Goal: Find specific page/section: Find specific page/section

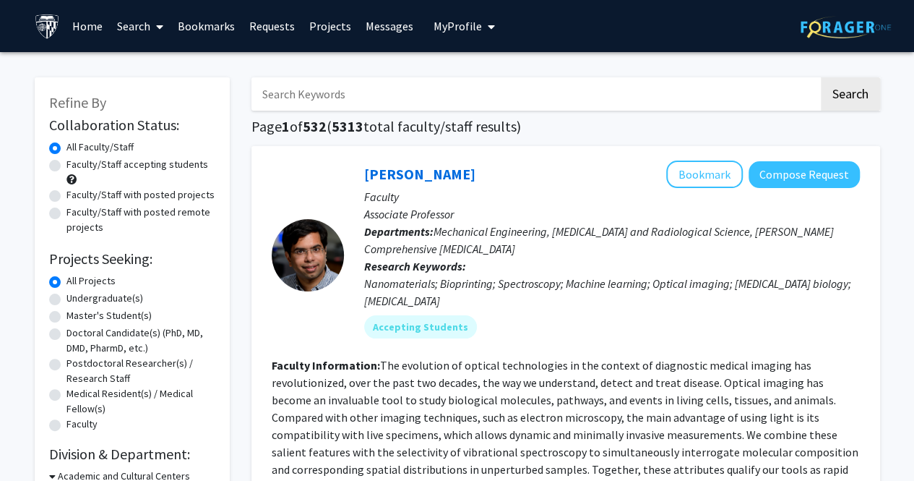
click at [214, 31] on link "Bookmarks" at bounding box center [207, 26] width 72 height 51
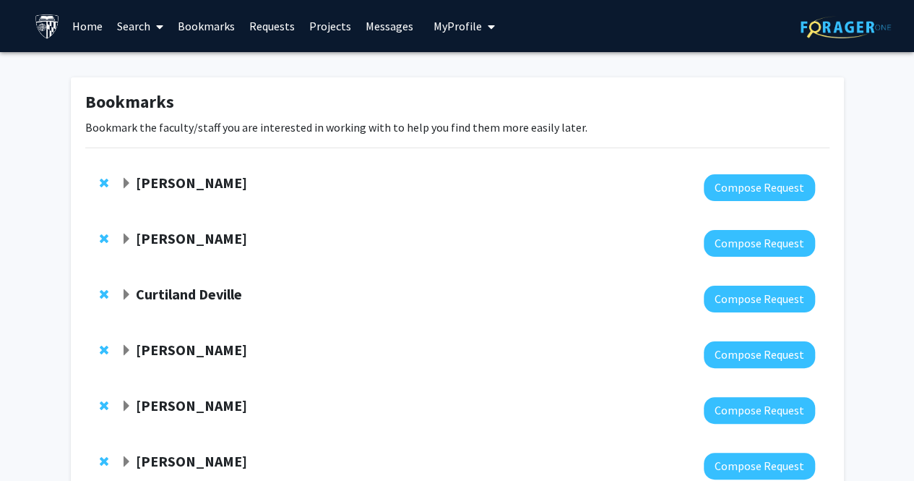
click at [219, 181] on div "[PERSON_NAME]" at bounding box center [277, 183] width 312 height 18
click at [187, 183] on strong "[PERSON_NAME]" at bounding box center [191, 182] width 111 height 18
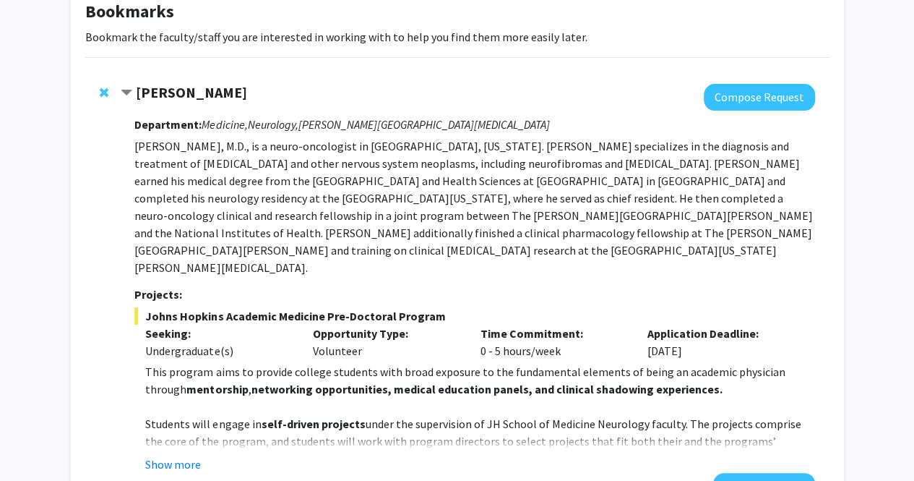
scroll to position [103, 0]
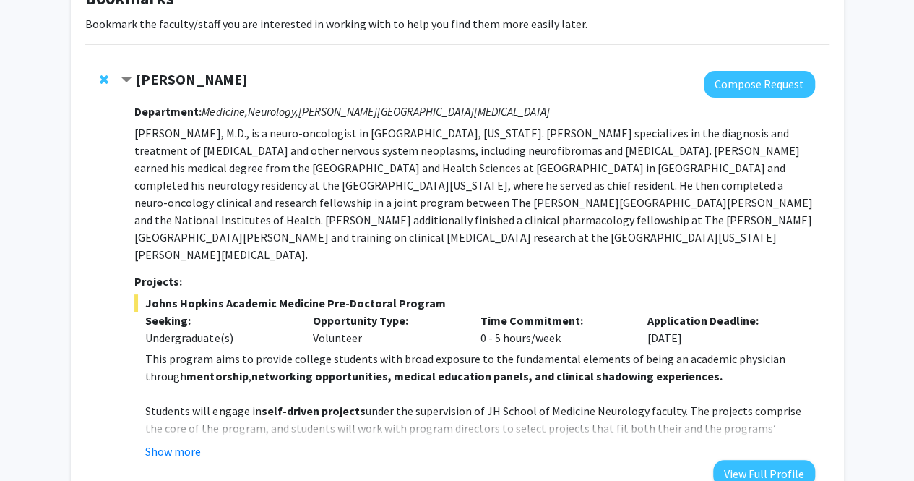
click at [401, 203] on p "[PERSON_NAME], M.D., is a neuro-oncologist in [GEOGRAPHIC_DATA], [US_STATE]. [P…" at bounding box center [474, 193] width 680 height 139
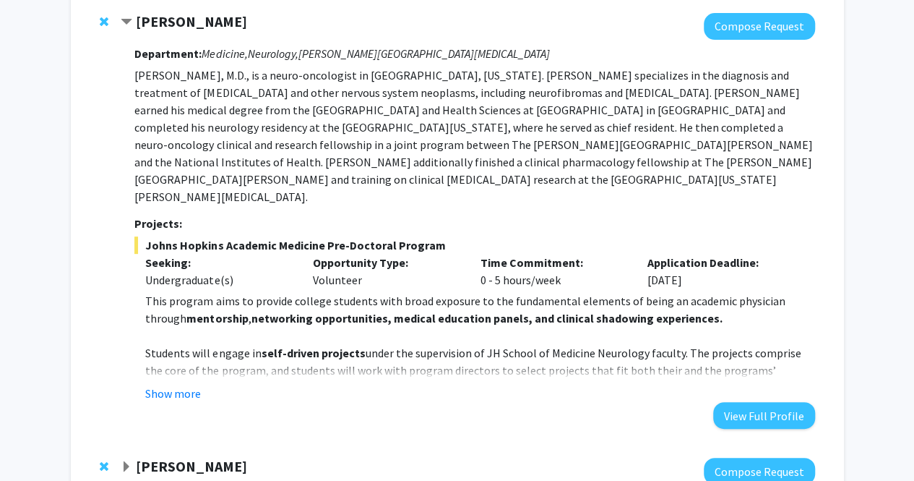
scroll to position [190, 0]
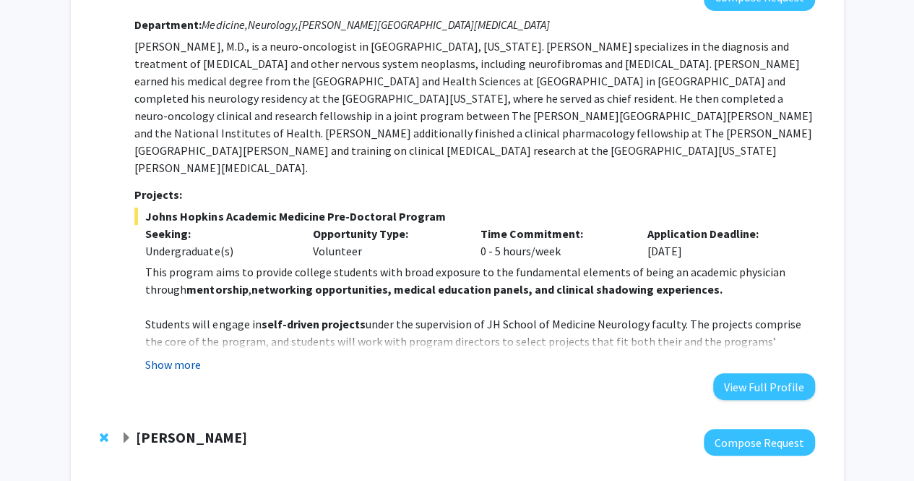
click at [184, 356] on button "Show more" at bounding box center [173, 364] width 56 height 17
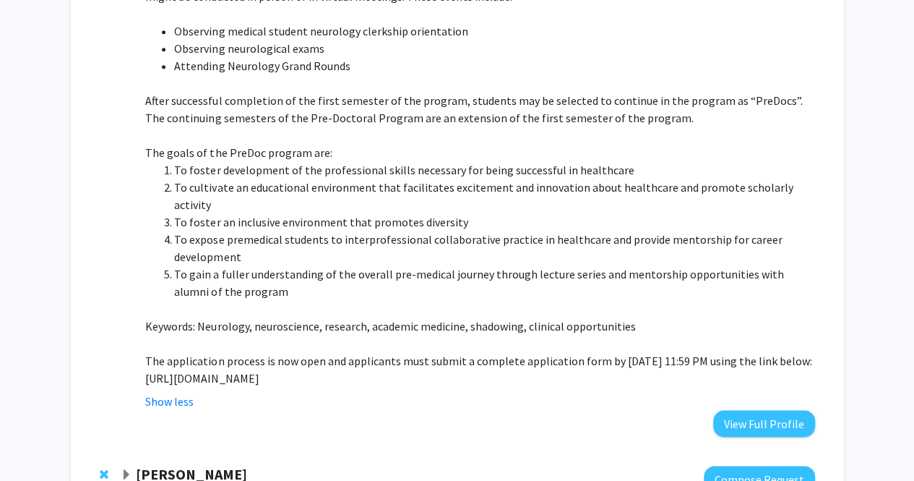
scroll to position [711, 0]
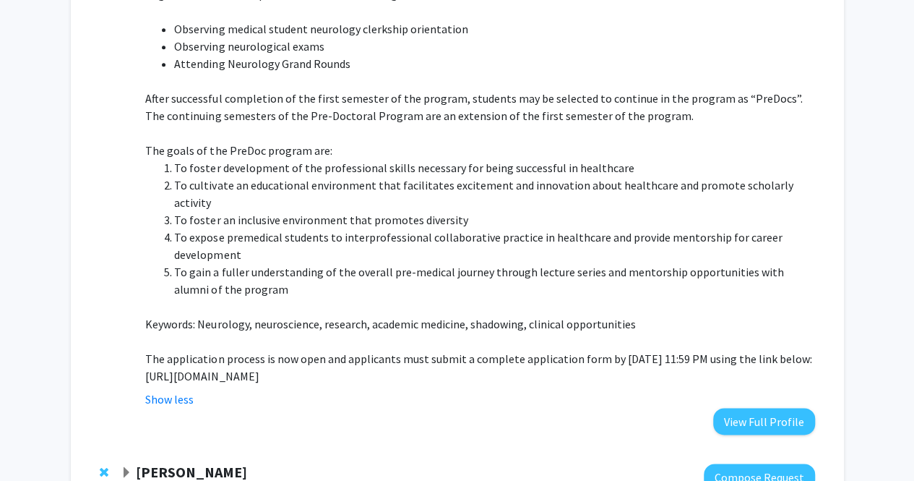
click at [147, 367] on p "[URL][DOMAIN_NAME]" at bounding box center [479, 375] width 669 height 17
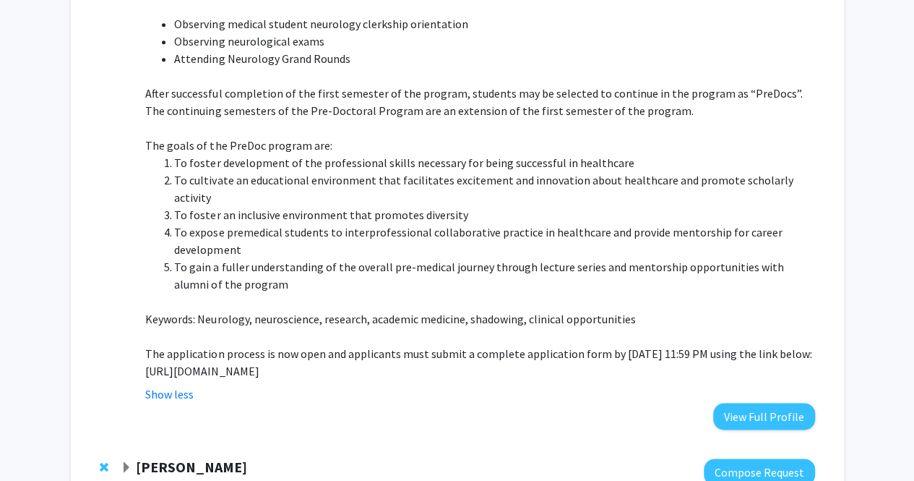
scroll to position [739, 0]
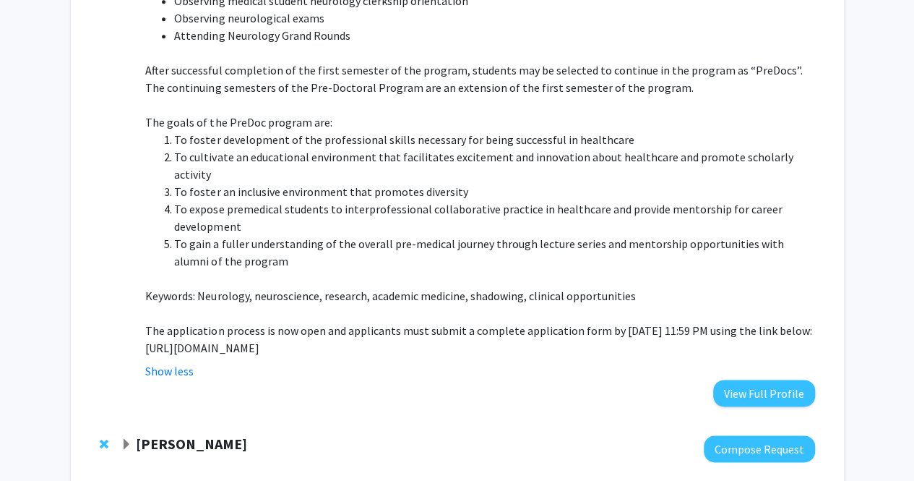
drag, startPoint x: 146, startPoint y: 311, endPoint x: 760, endPoint y: 320, distance: 613.8
click at [760, 339] on p "[URL][DOMAIN_NAME]" at bounding box center [479, 347] width 669 height 17
copy p "[URL][DOMAIN_NAME]"
